Goal: Information Seeking & Learning: Learn about a topic

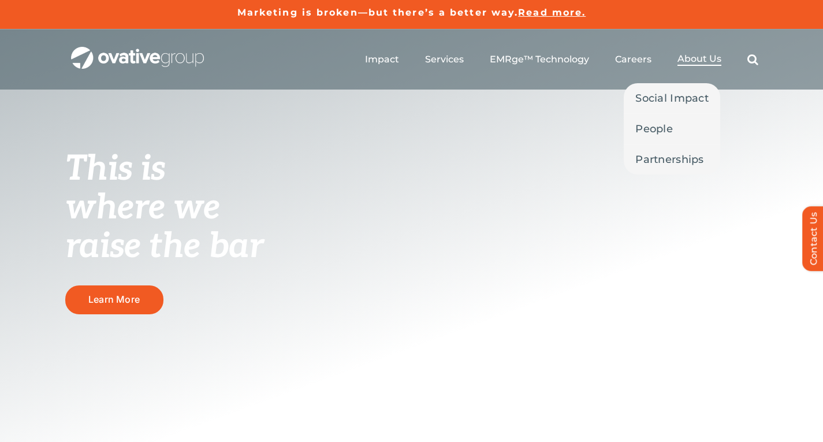
click at [697, 58] on span "About Us" at bounding box center [700, 59] width 44 height 12
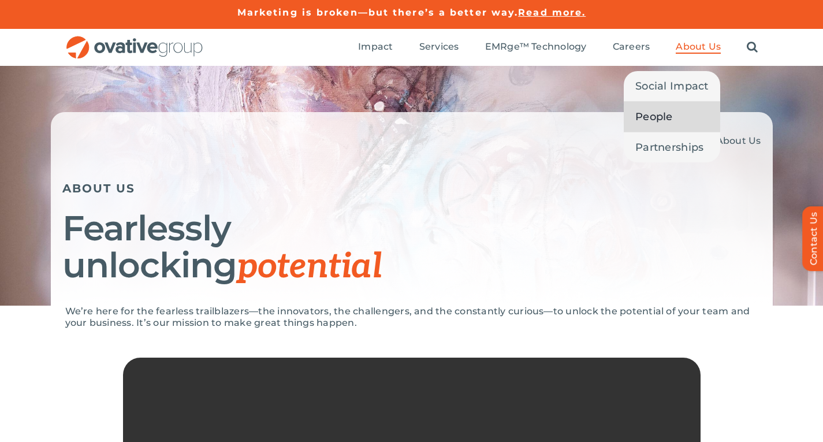
click at [656, 118] on span "People" at bounding box center [655, 117] width 38 height 16
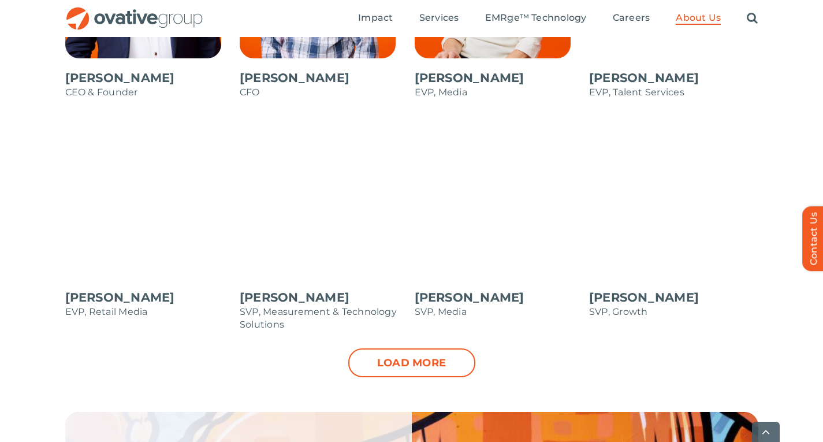
scroll to position [1155, 0]
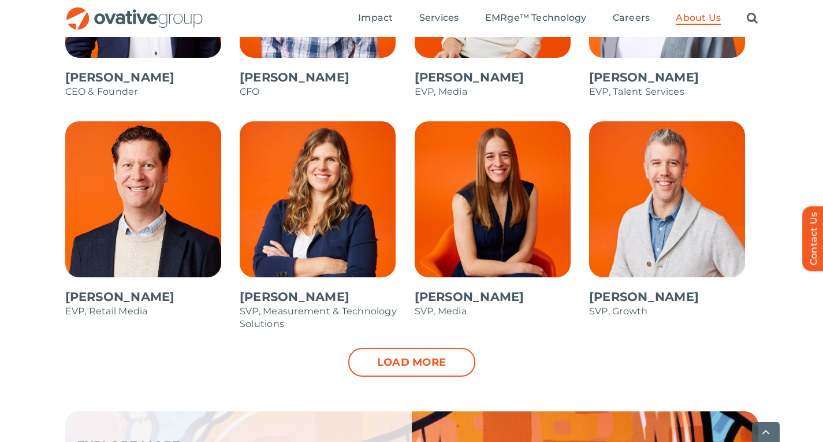
drag, startPoint x: 410, startPoint y: 363, endPoint x: 351, endPoint y: 354, distance: 59.7
click at [410, 363] on link "Load more" at bounding box center [411, 362] width 127 height 29
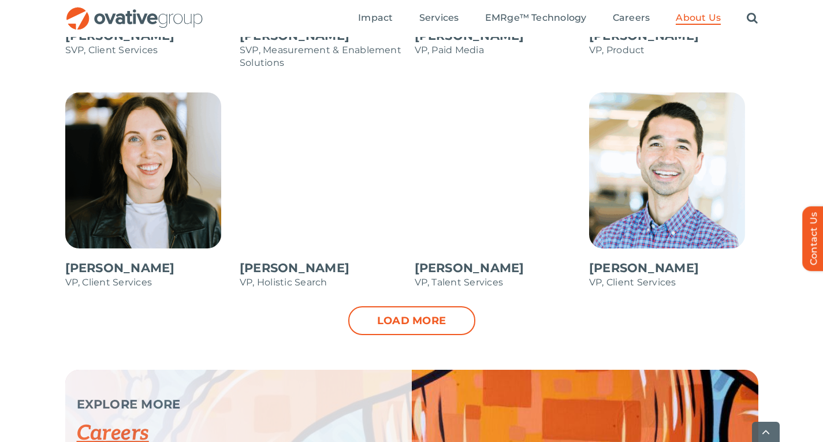
scroll to position [1675, 0]
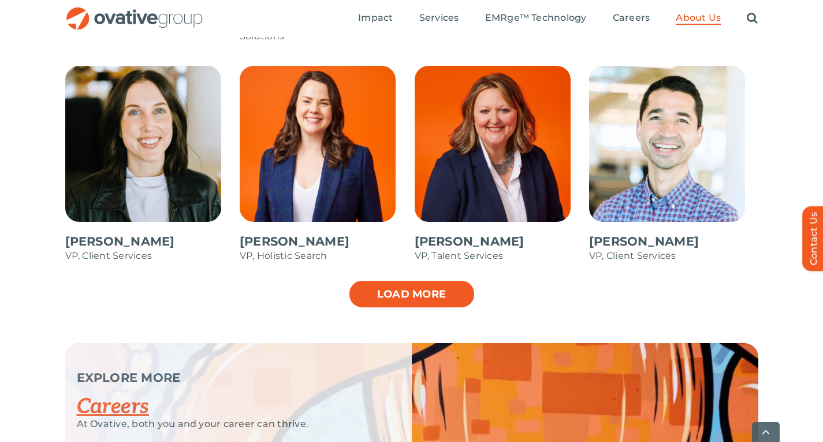
click at [438, 293] on link "Load more" at bounding box center [411, 294] width 127 height 29
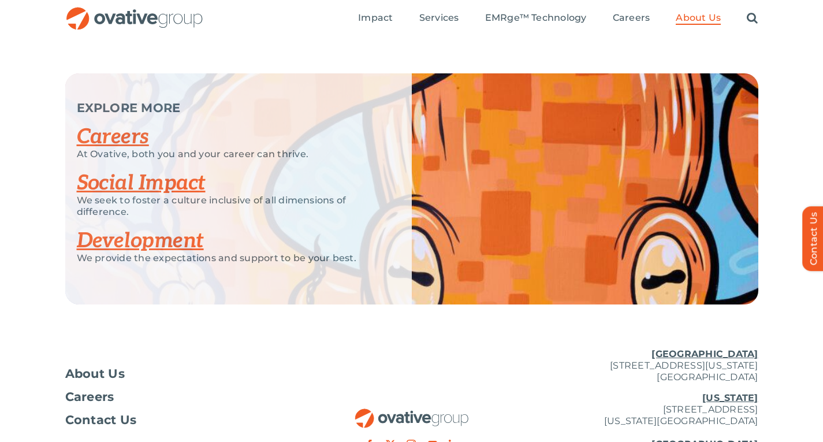
scroll to position [2119, 0]
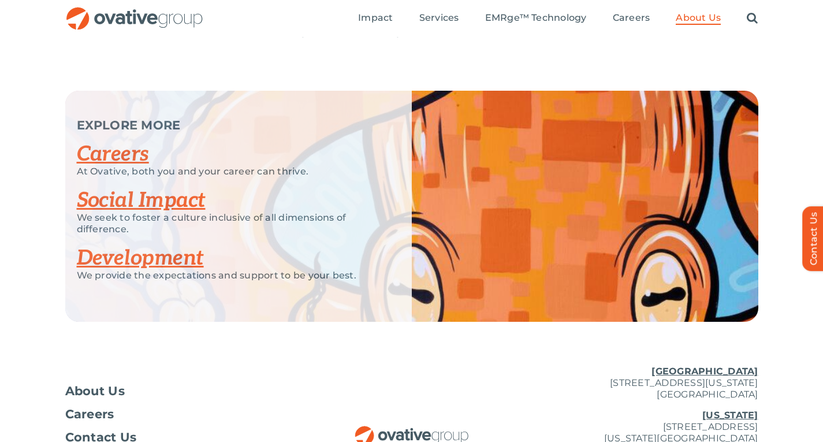
click at [101, 155] on link "Careers" at bounding box center [113, 154] width 72 height 25
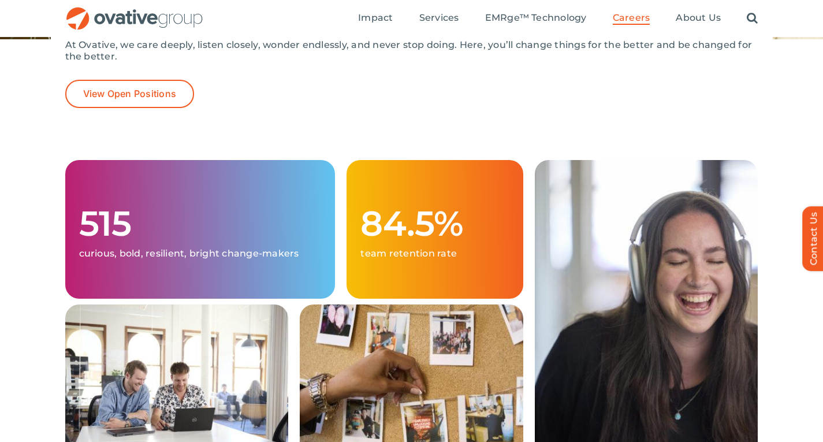
scroll to position [173, 0]
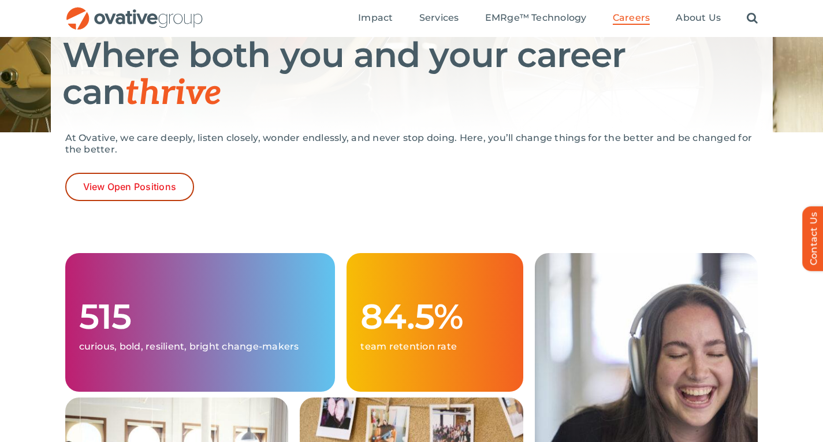
drag, startPoint x: 125, startPoint y: 190, endPoint x: 294, endPoint y: 172, distance: 169.6
click at [126, 190] on span "View Open Positions" at bounding box center [130, 186] width 94 height 11
